Goal: Communication & Community: Share content

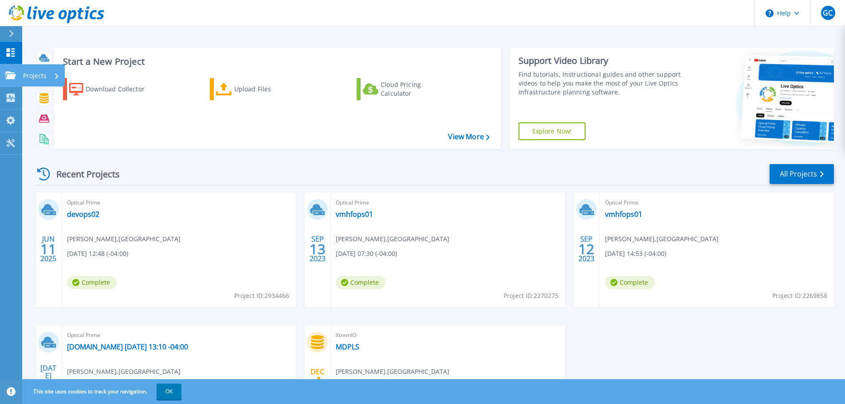
click at [35, 80] on p "Projects" at bounding box center [34, 75] width 23 height 23
click at [354, 23] on header "Help GC End User [PERSON_NAME] [EMAIL_ADDRESS][DOMAIN_NAME] MIAMI DADE PUBLIC L…" at bounding box center [422, 13] width 845 height 27
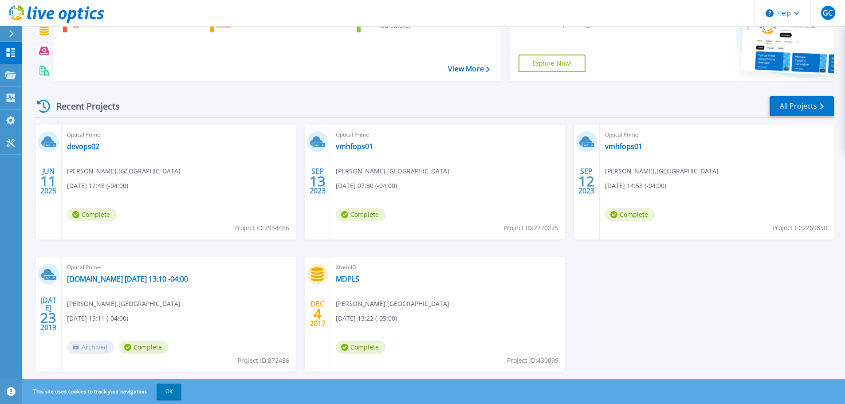
scroll to position [87, 0]
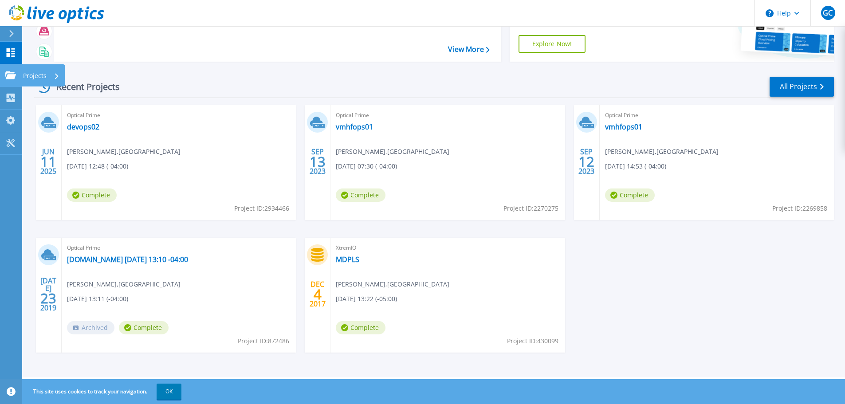
click at [7, 71] on icon at bounding box center [10, 75] width 11 height 8
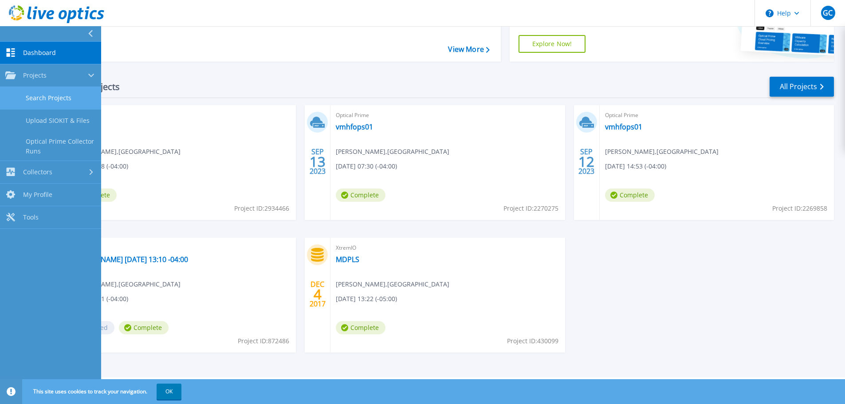
click at [51, 104] on link "Search Projects" at bounding box center [50, 98] width 101 height 23
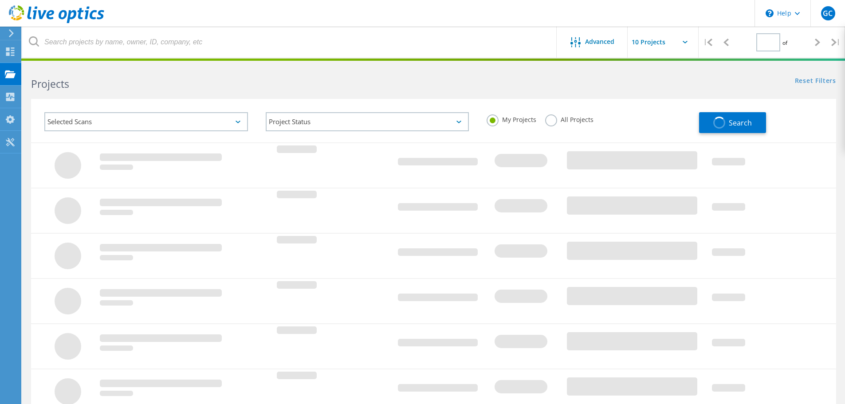
type input "1"
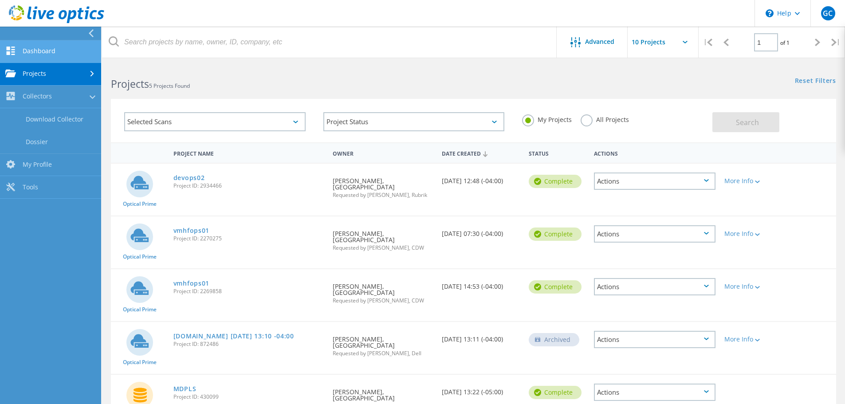
click at [61, 55] on link "Dashboard" at bounding box center [50, 51] width 101 height 23
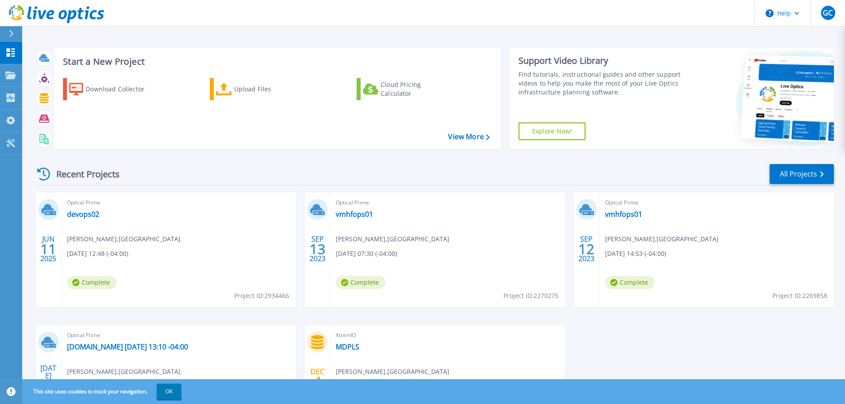
scroll to position [87, 0]
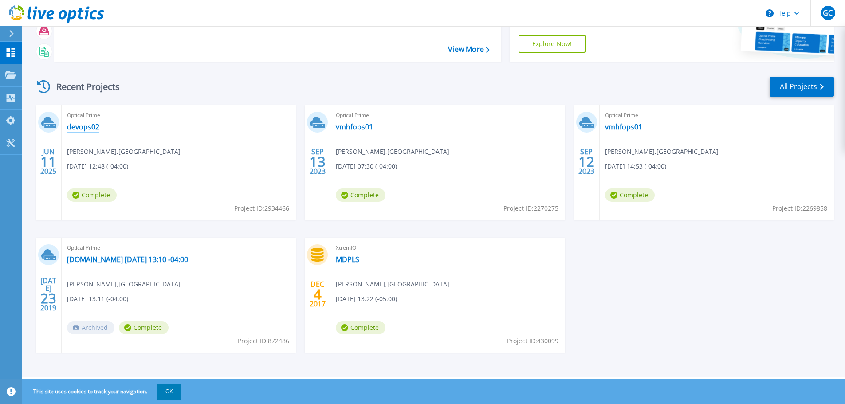
click at [84, 131] on link "devops02" at bounding box center [83, 126] width 32 height 9
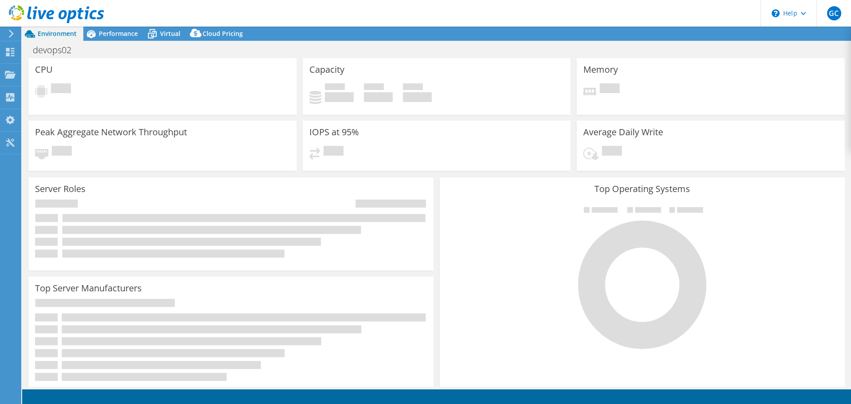
select select "USD"
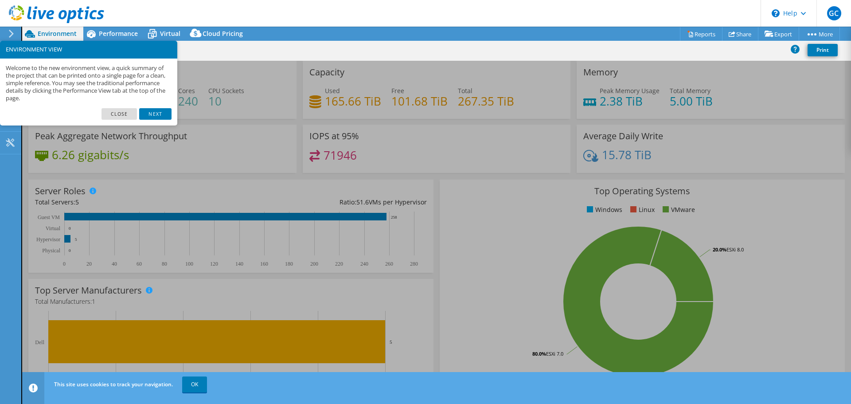
click at [380, 22] on header "GC End User gustavo cardenas cardenasg@mdpls.org MIAMI DADE PUBLIC LIBRARY My P…" at bounding box center [425, 13] width 851 height 27
click at [125, 113] on link "Close" at bounding box center [120, 114] width 36 height 12
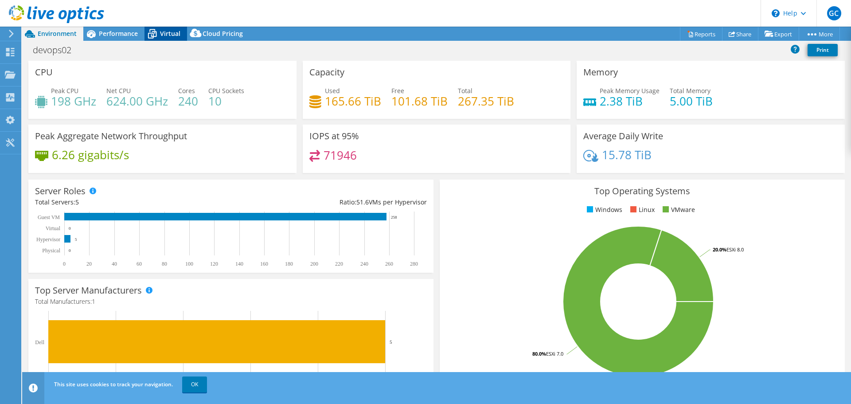
click at [173, 39] on div "Virtual" at bounding box center [166, 34] width 43 height 14
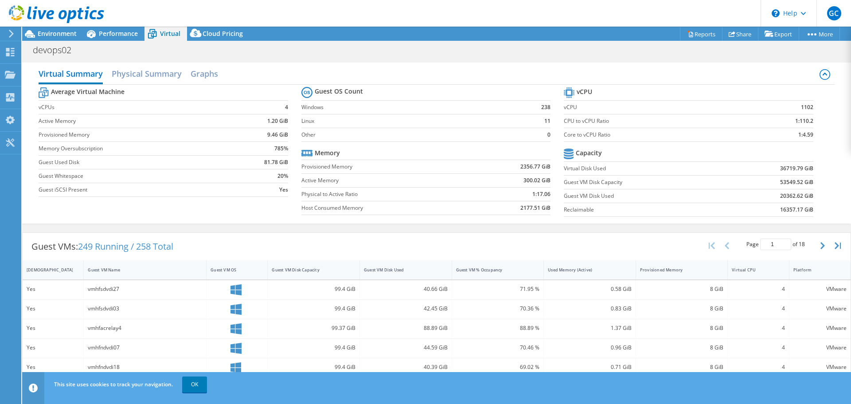
click at [11, 34] on icon at bounding box center [11, 34] width 7 height 8
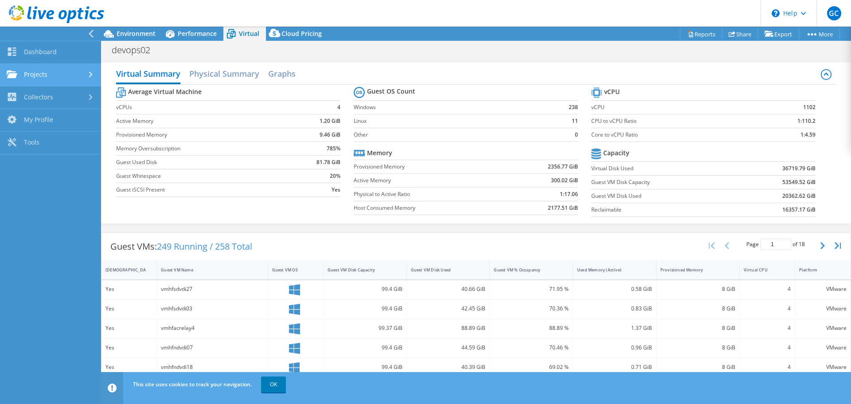
click at [47, 75] on link "Projects" at bounding box center [50, 75] width 101 height 23
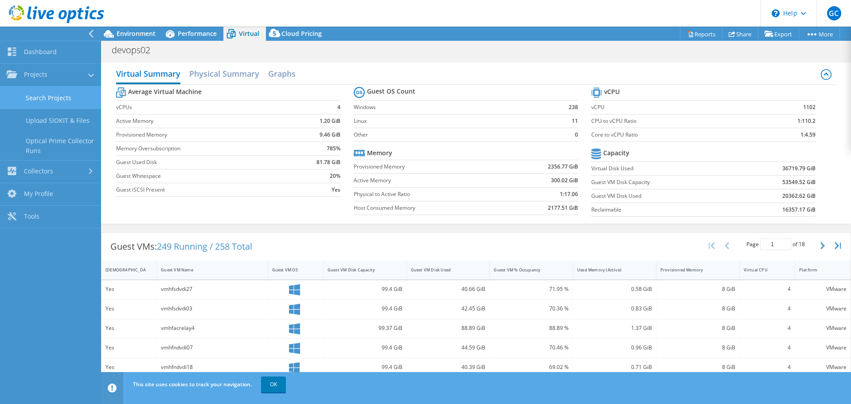
click at [49, 102] on link "Search Projects" at bounding box center [50, 97] width 101 height 23
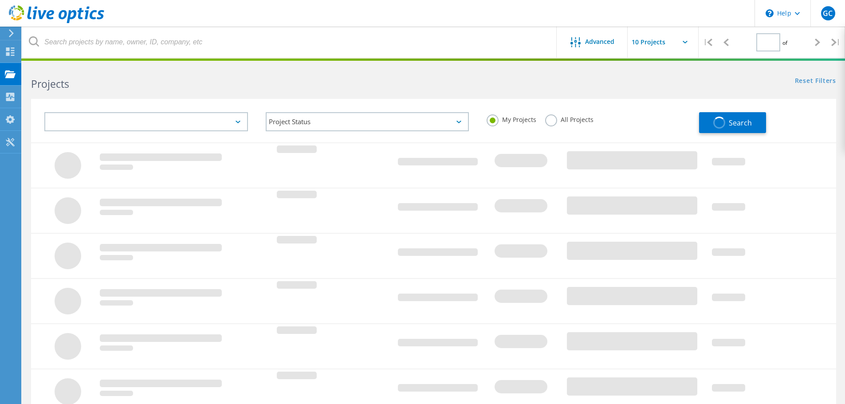
type input "1"
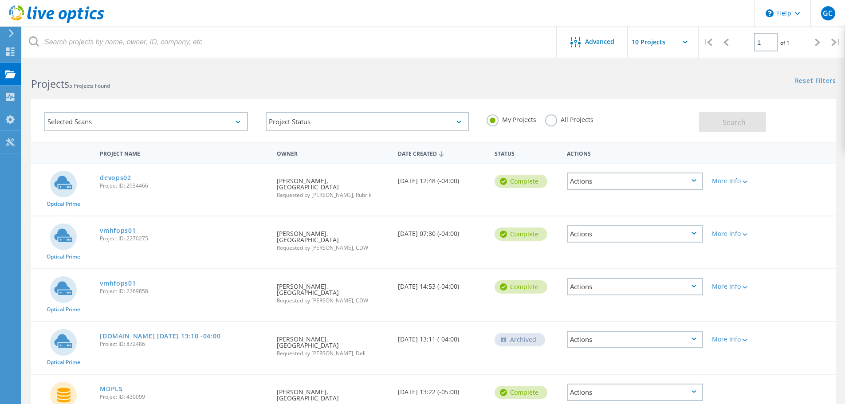
click at [698, 182] on div "Actions" at bounding box center [635, 180] width 136 height 17
click at [603, 189] on div "Share" at bounding box center [635, 188] width 134 height 14
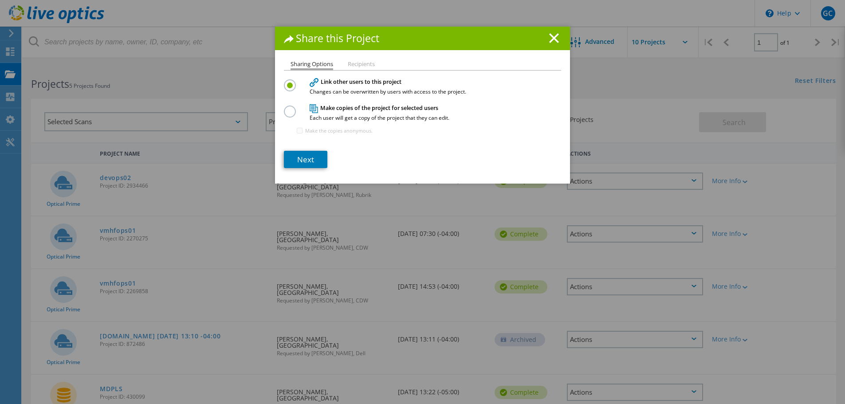
click at [284, 108] on label at bounding box center [292, 107] width 16 height 2
click at [0, 0] on input "radio" at bounding box center [0, 0] width 0 height 0
click at [303, 156] on link "Next" at bounding box center [305, 159] width 43 height 17
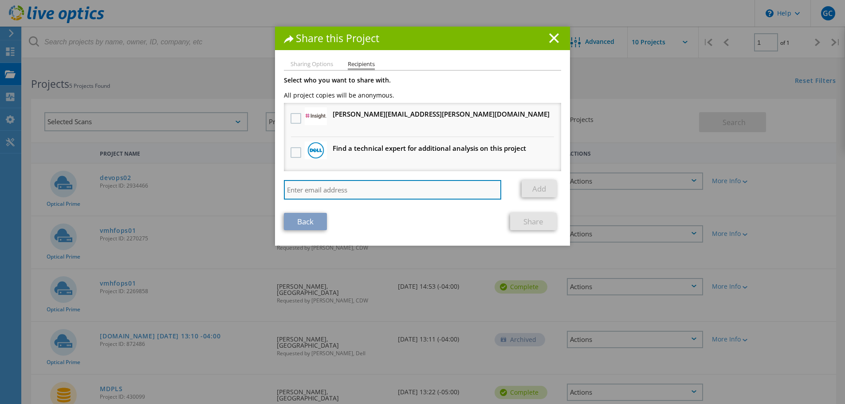
click at [353, 189] on input "search" at bounding box center [392, 190] width 217 height 20
paste input "adam.pervez@veeam.com"
type input "adam.pervez@veeam.com"
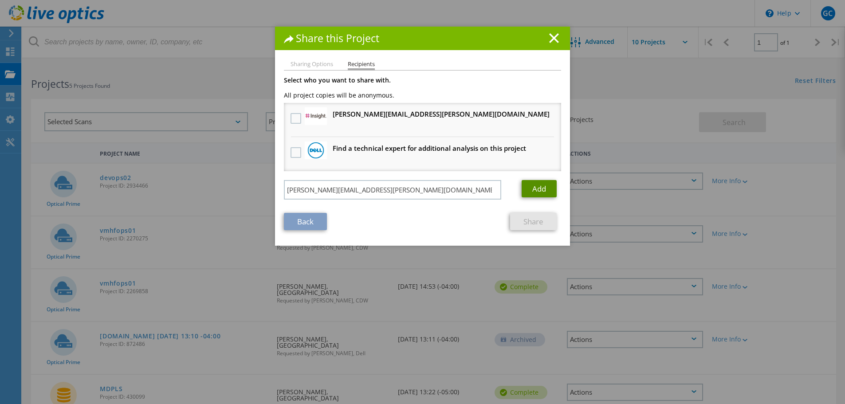
click at [544, 191] on link "Add" at bounding box center [538, 188] width 35 height 17
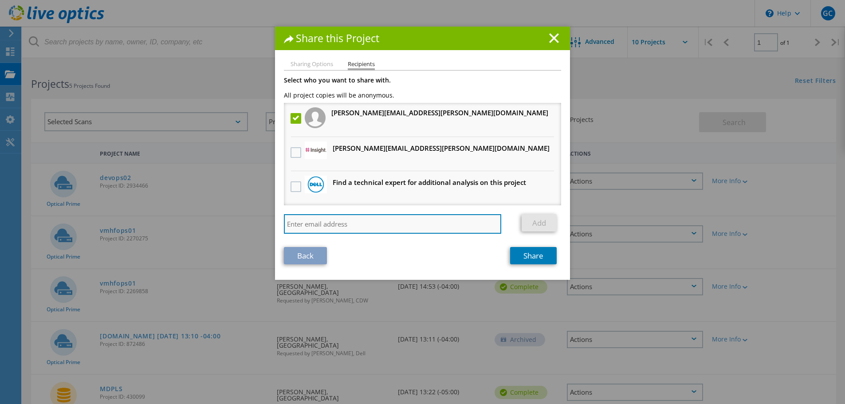
click at [404, 217] on input "search" at bounding box center [392, 224] width 217 height 20
paste input "adam.pervez@veeam.com"
type input "adam.pervez@veeam.com"
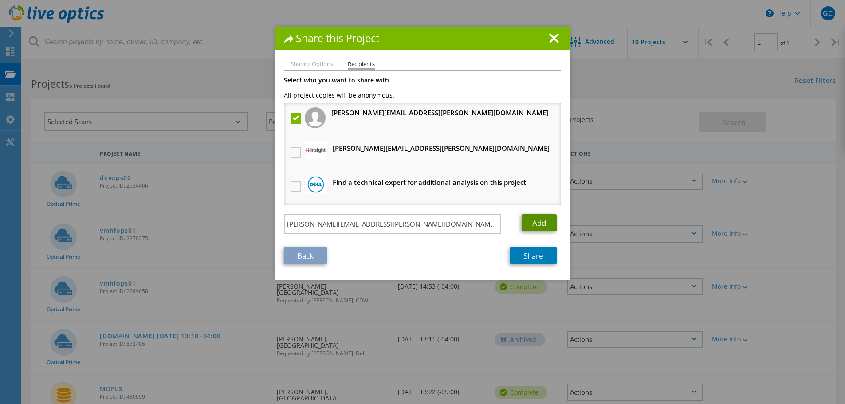
click at [532, 225] on link "Add" at bounding box center [538, 222] width 35 height 17
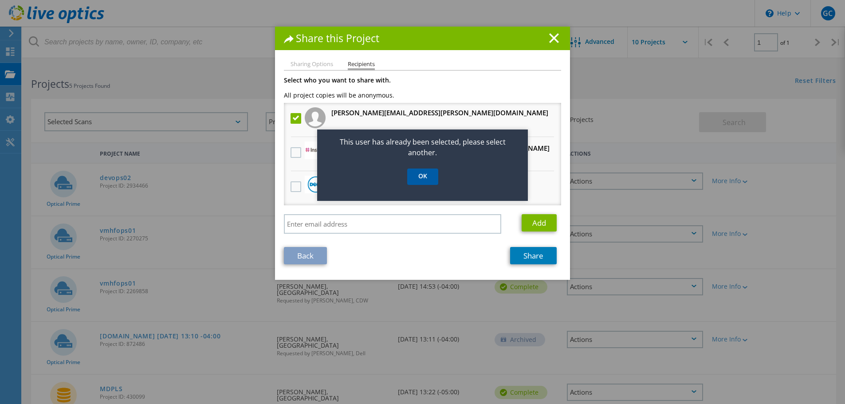
click at [425, 178] on link "OK" at bounding box center [422, 176] width 31 height 16
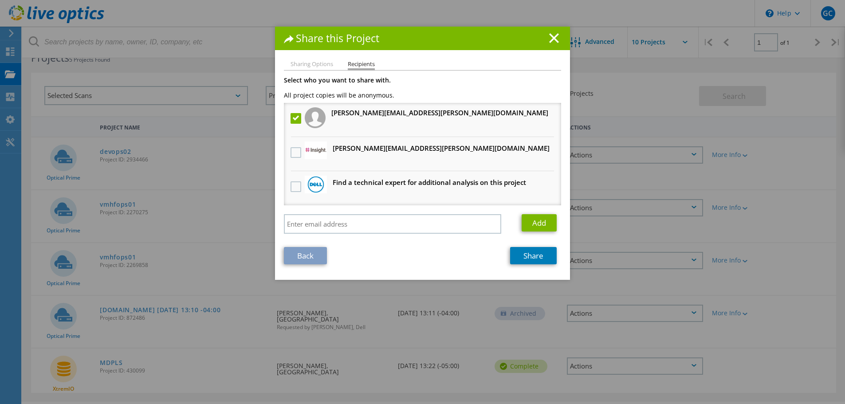
scroll to position [51, 0]
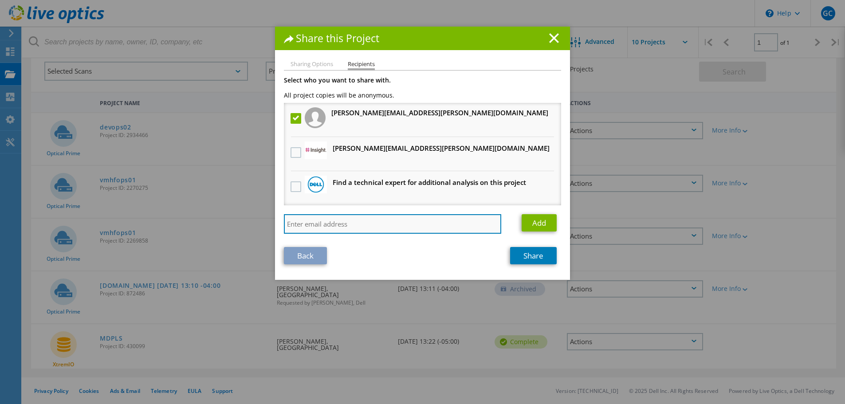
click at [415, 226] on input "search" at bounding box center [392, 224] width 217 height 20
paste input "adam.pervez@veeam.com"
type input "a"
click at [402, 217] on input "search" at bounding box center [392, 224] width 217 height 20
paste input "eric.combs@veeam.com"
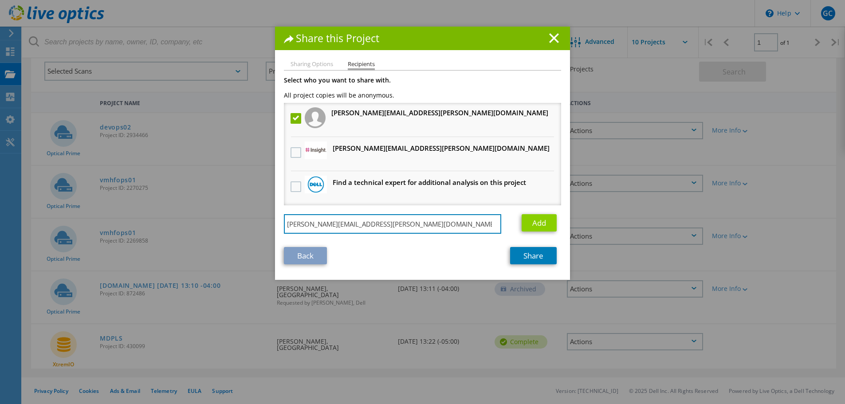
type input "eric.combs@veeam.com"
click at [531, 223] on link "Add" at bounding box center [538, 222] width 35 height 17
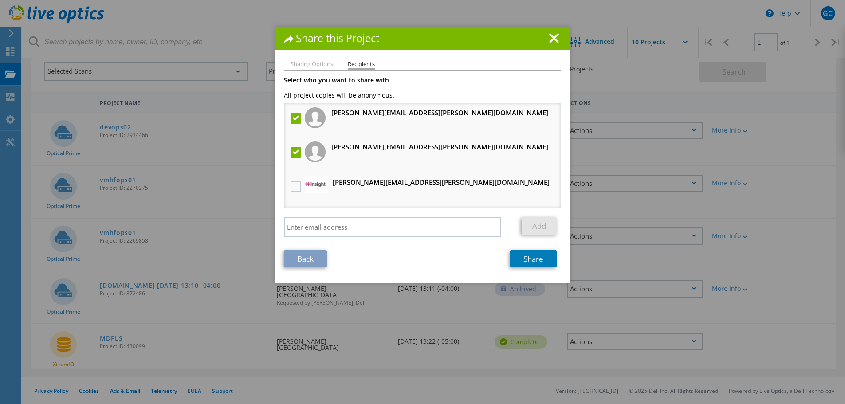
click at [556, 38] on h1 "Share this Project" at bounding box center [422, 38] width 277 height 10
click at [297, 257] on link "Back" at bounding box center [305, 258] width 43 height 17
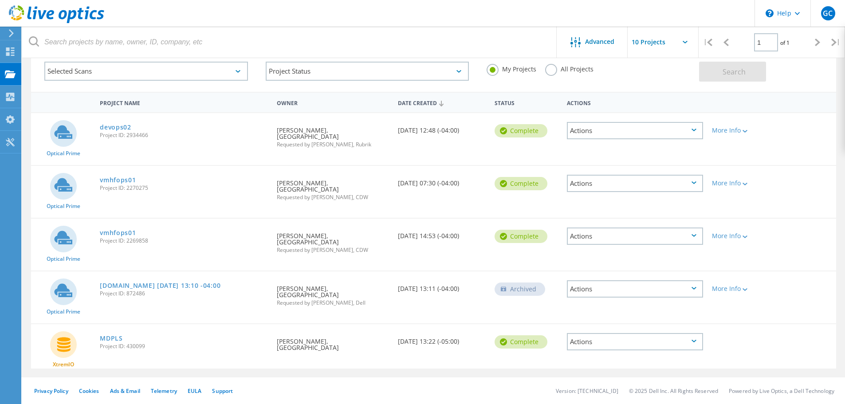
click at [15, 29] on div at bounding box center [9, 33] width 13 height 8
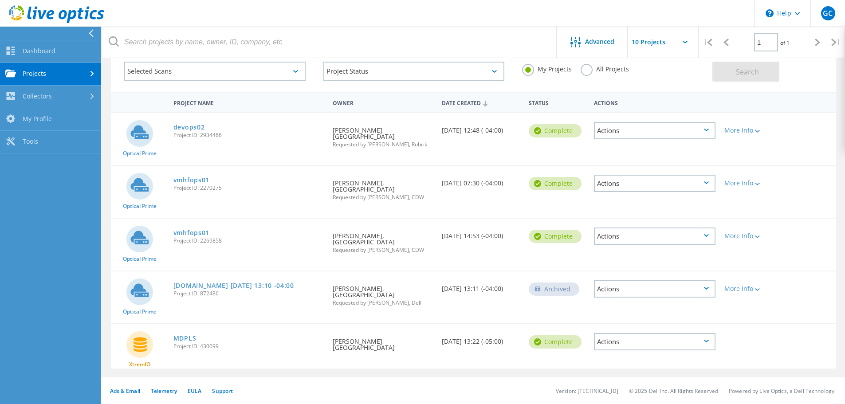
click at [61, 68] on link "Projects" at bounding box center [50, 74] width 101 height 23
click at [198, 177] on link "vmhfops01" at bounding box center [191, 180] width 36 height 6
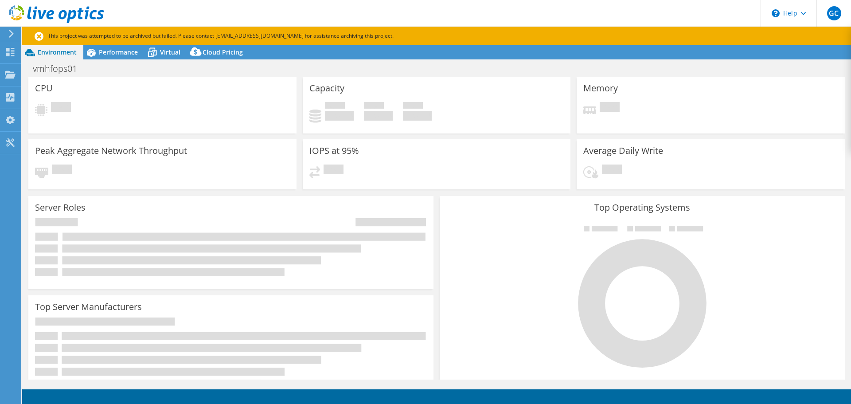
select select "USD"
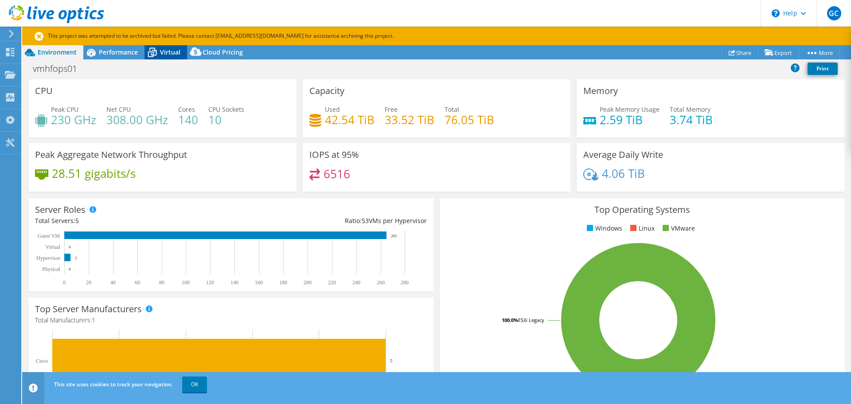
click at [168, 48] on span "Virtual" at bounding box center [170, 52] width 20 height 8
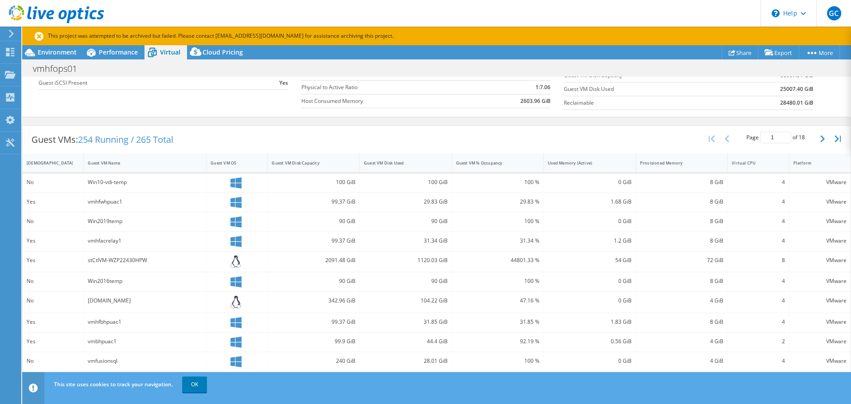
scroll to position [133, 0]
